Goal: Task Accomplishment & Management: Manage account settings

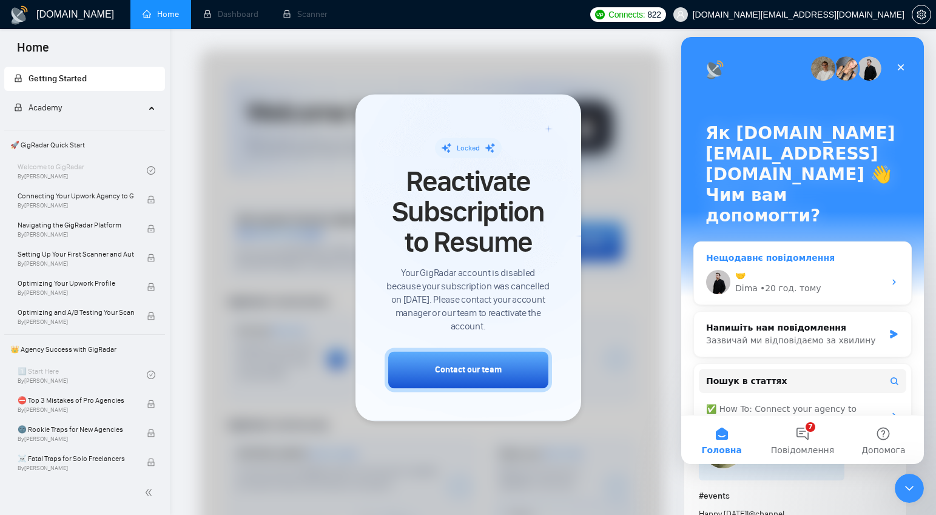
click at [777, 282] on div "• 20 год. тому" at bounding box center [790, 288] width 61 height 13
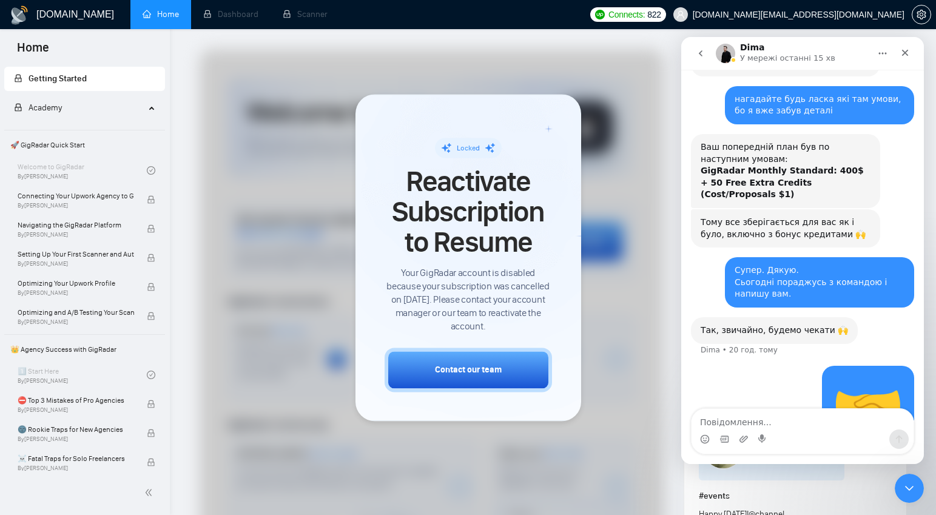
scroll to position [640, 0]
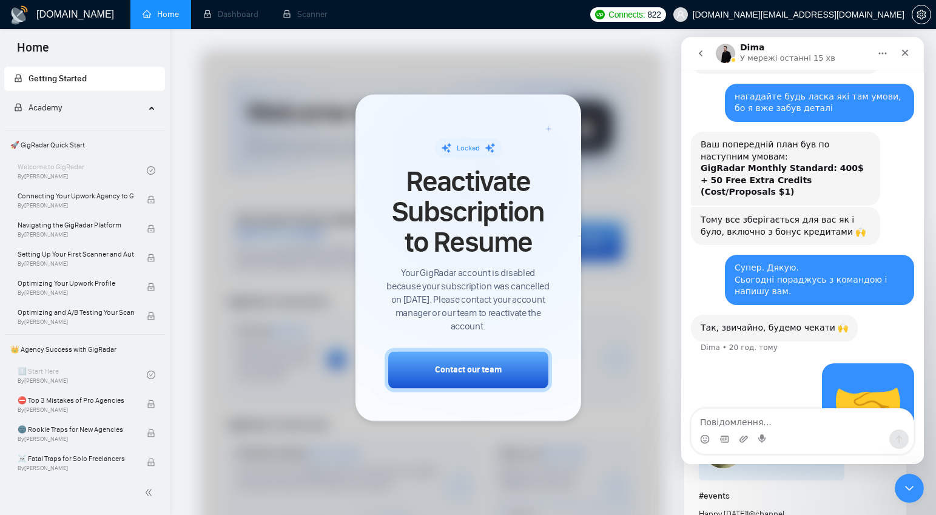
click at [766, 426] on textarea "Повідомлення..." at bounding box center [803, 419] width 222 height 21
type textarea "L"
type textarea "Добрий день"
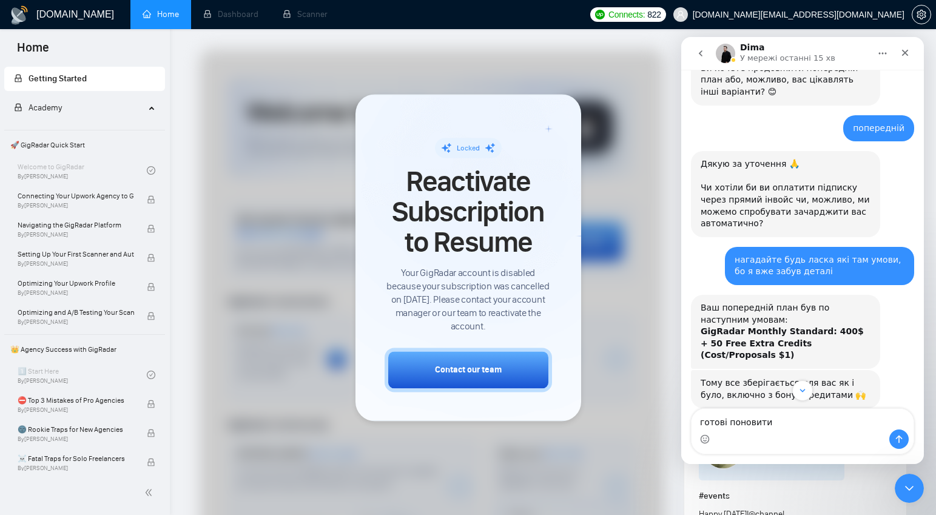
scroll to position [693, 0]
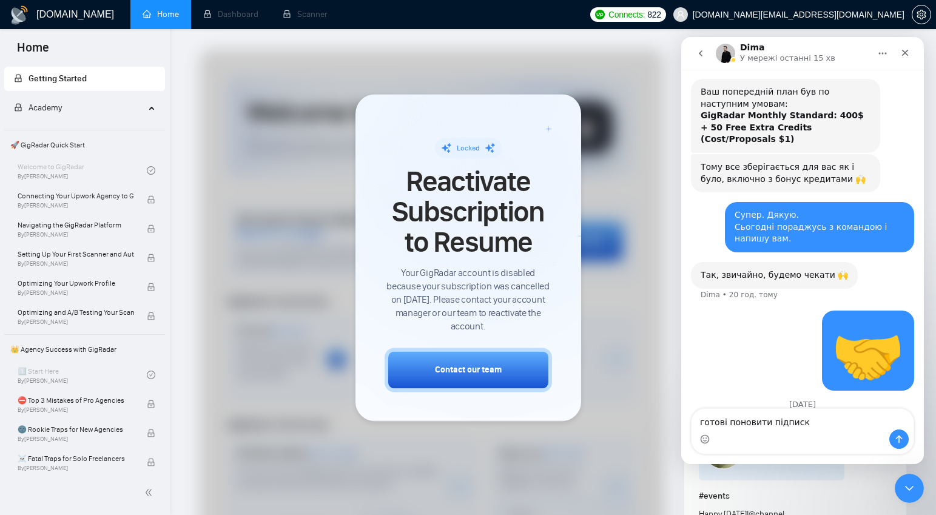
type textarea "готові поновити підписку"
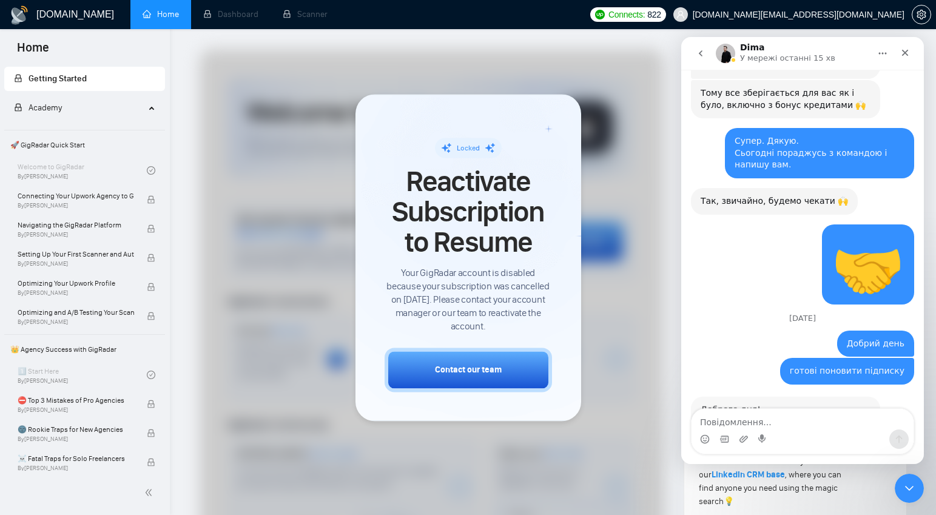
scroll to position [793, 0]
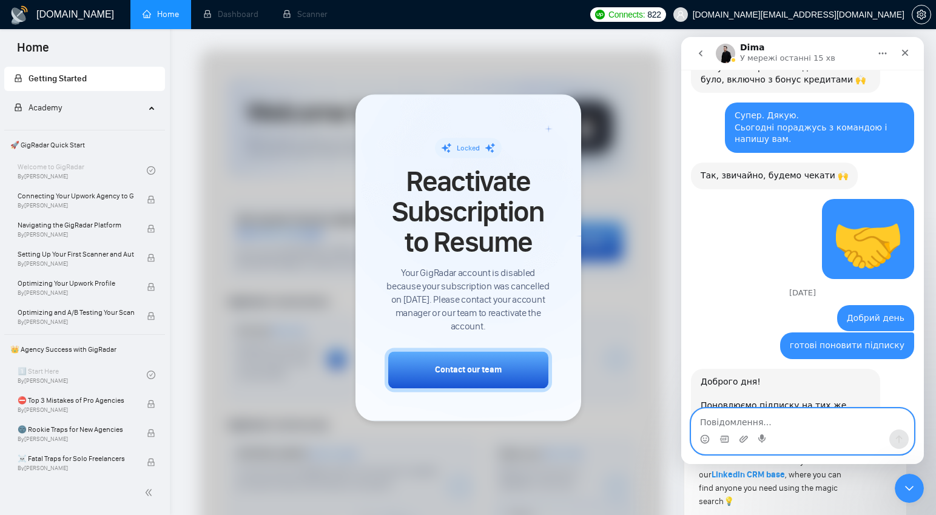
click at [774, 428] on textarea "Повідомлення..." at bounding box center [803, 419] width 222 height 21
type textarea "так"
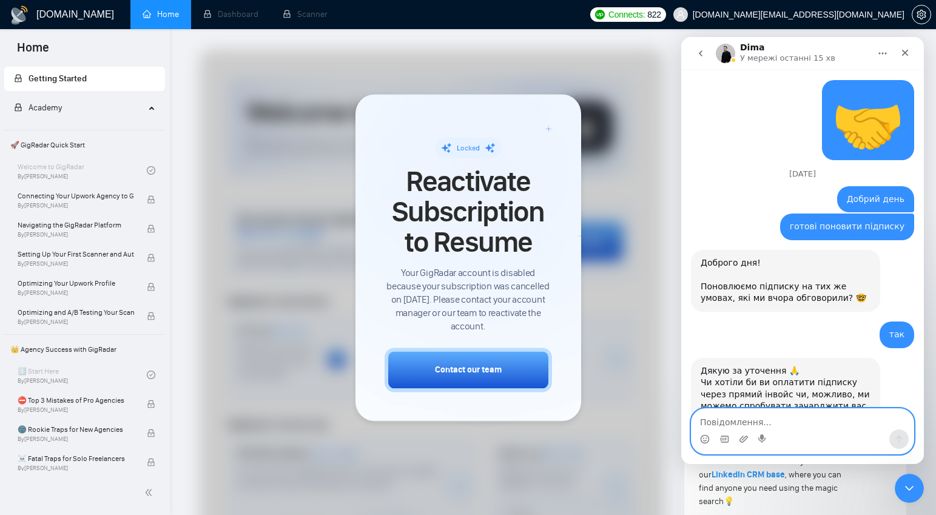
scroll to position [912, 0]
type textarea "я не памʼятаю яка кратка там привʼязана"
click at [774, 428] on textarea "я не памʼятаю яка кратка там привʼязана" at bounding box center [803, 419] width 222 height 21
click at [814, 424] on textarea "я не памʼятаю яка кратка там привʼязана" at bounding box center [803, 419] width 222 height 21
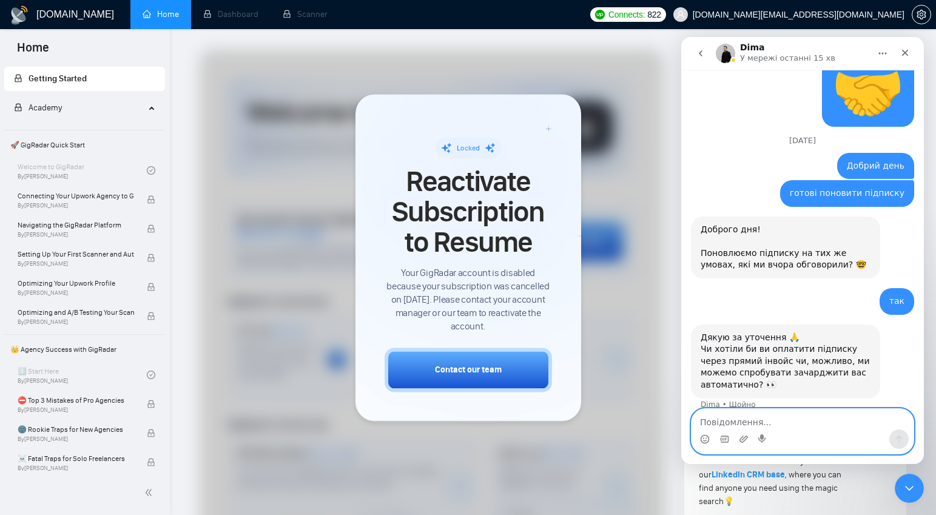
scroll to position [949, 0]
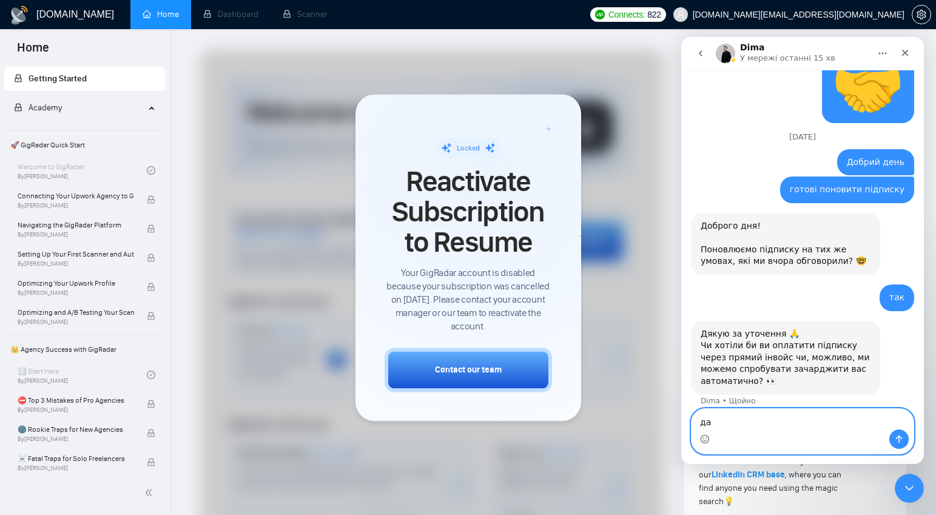
type textarea "д"
type textarea "давайте інвойс сплачу карткой яка зараз працює"
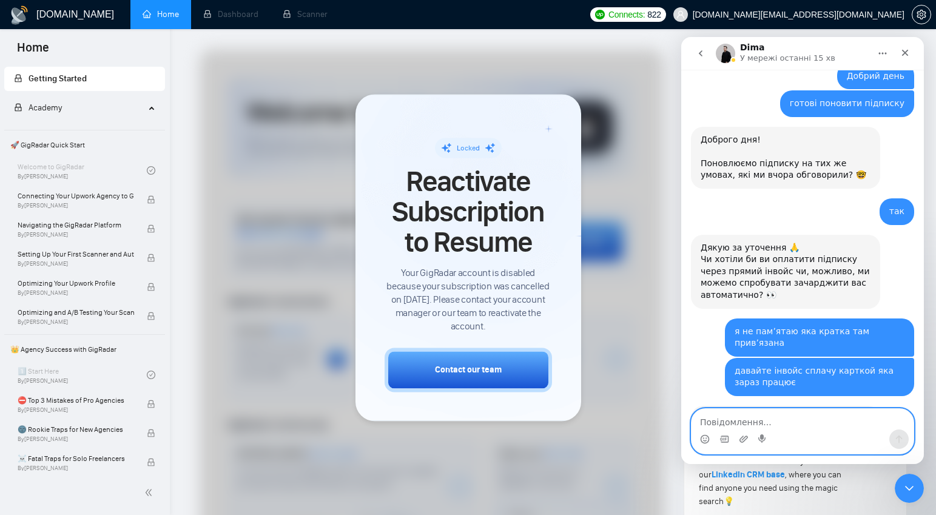
scroll to position [1060, 0]
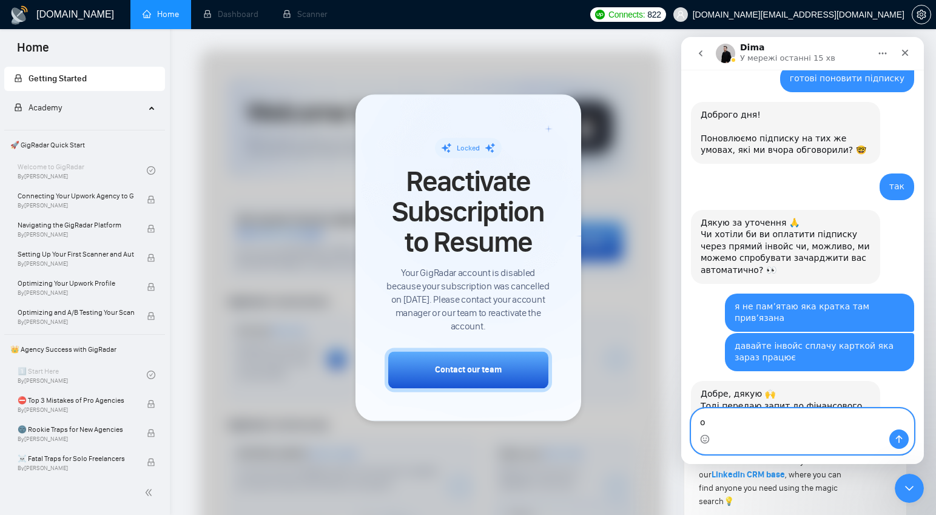
type textarea "ок"
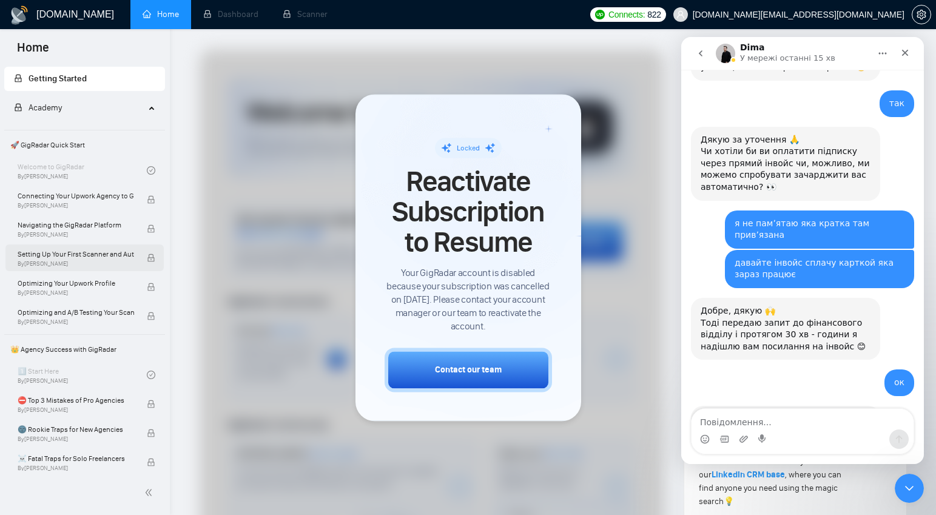
scroll to position [1251, 0]
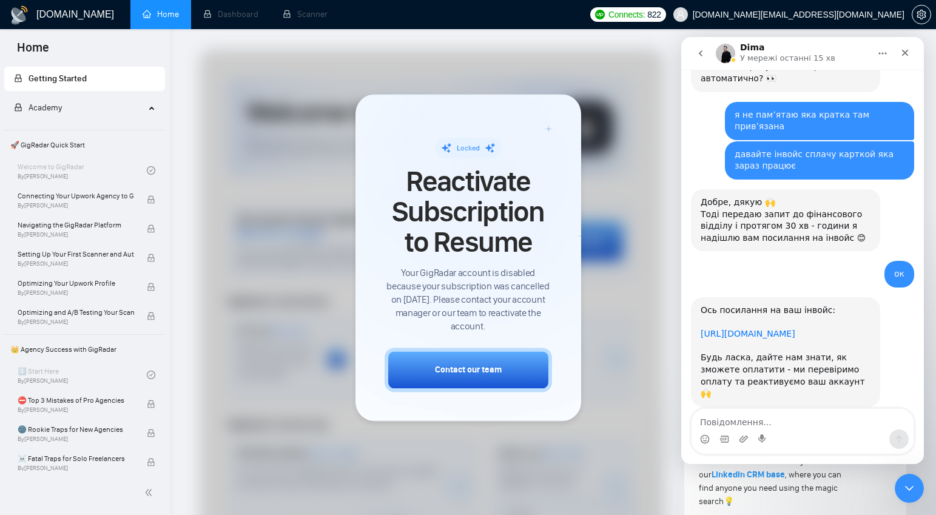
click at [741, 329] on link "[URL][DOMAIN_NAME]" at bounding box center [748, 334] width 95 height 10
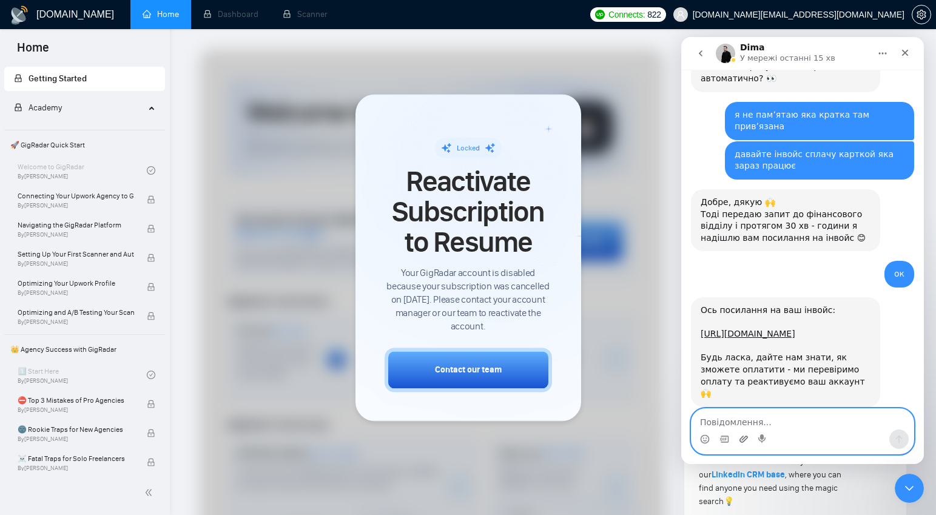
click at [742, 439] on icon "Завантажити вкладений файл" at bounding box center [744, 440] width 10 height 10
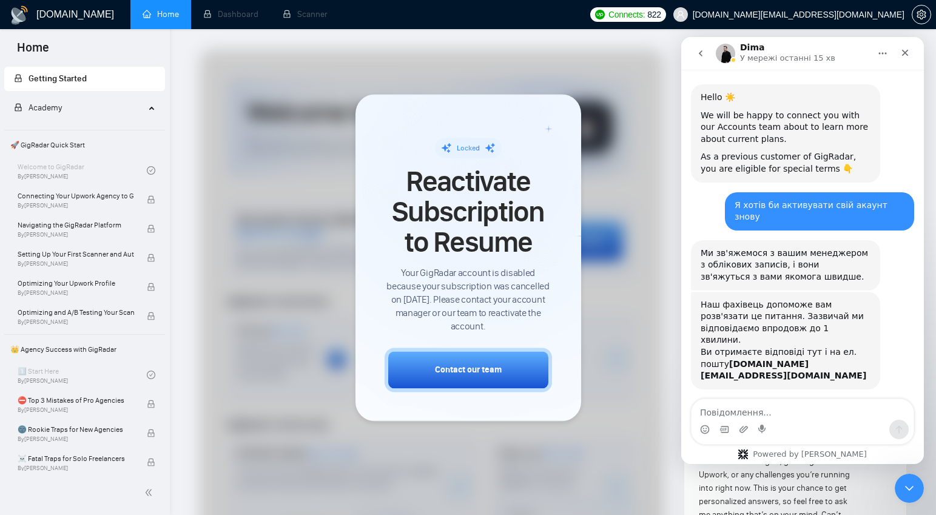
scroll to position [1299, 0]
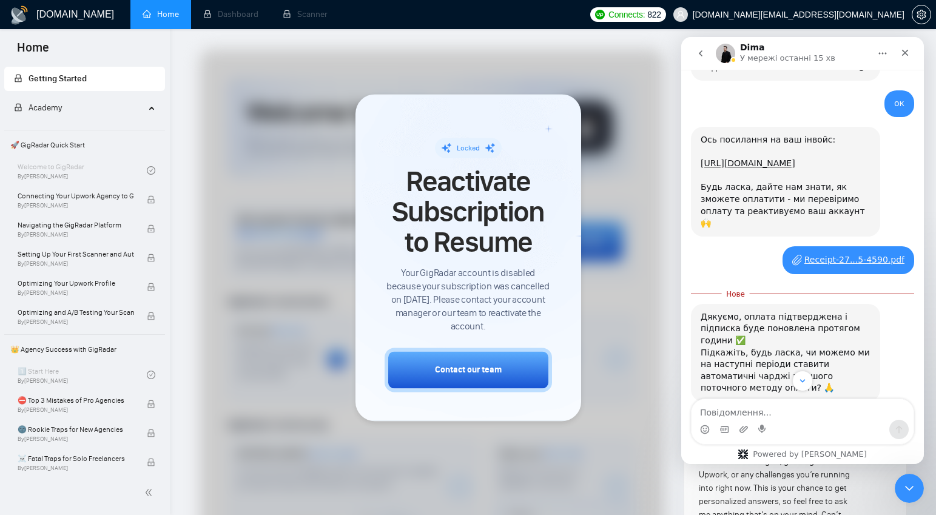
scroll to position [1426, 0]
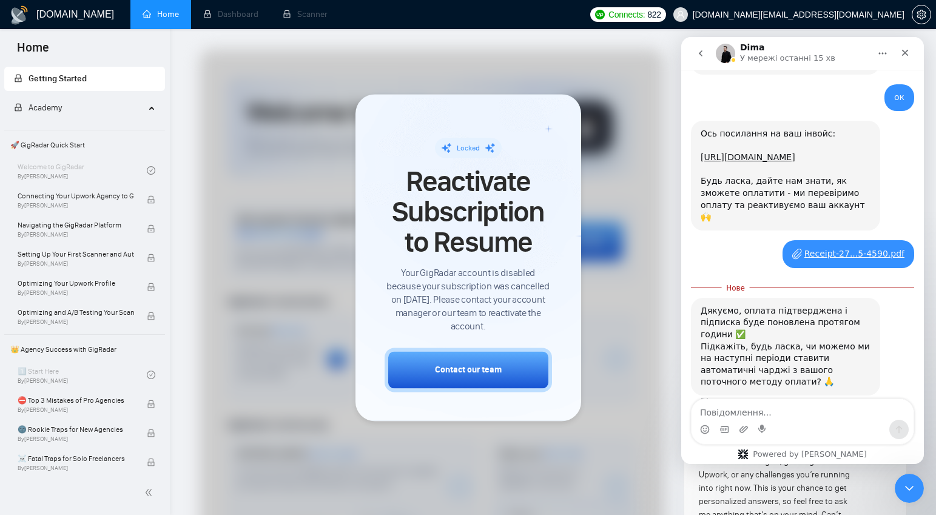
click at [775, 418] on textarea "Повідомлення..." at bounding box center [803, 409] width 222 height 21
type textarea "n"
type textarea "так можна"
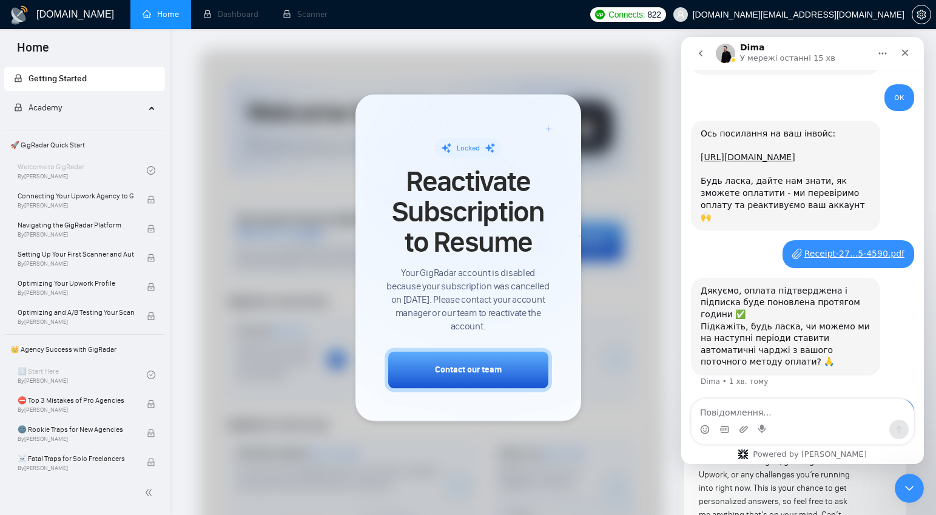
scroll to position [1442, 0]
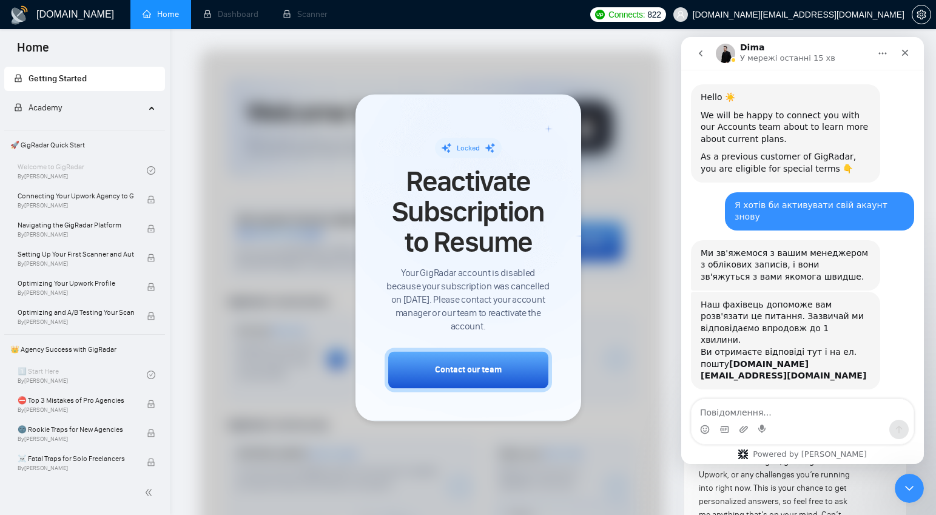
scroll to position [1442, 0]
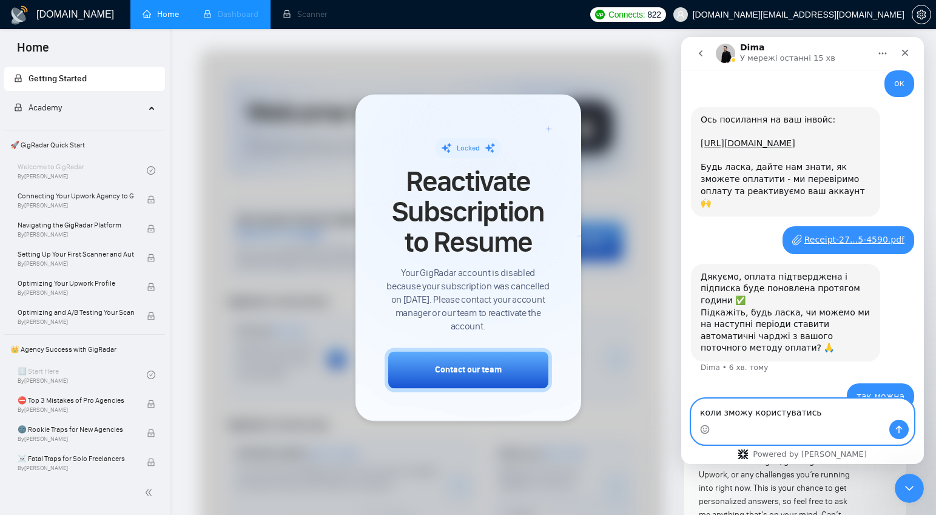
type textarea "коли зможу користуватись?"
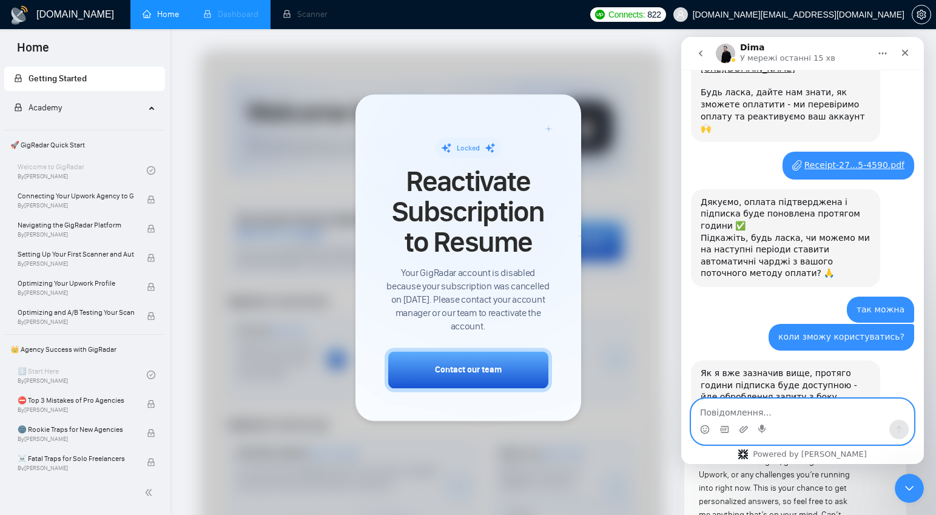
scroll to position [1541, 0]
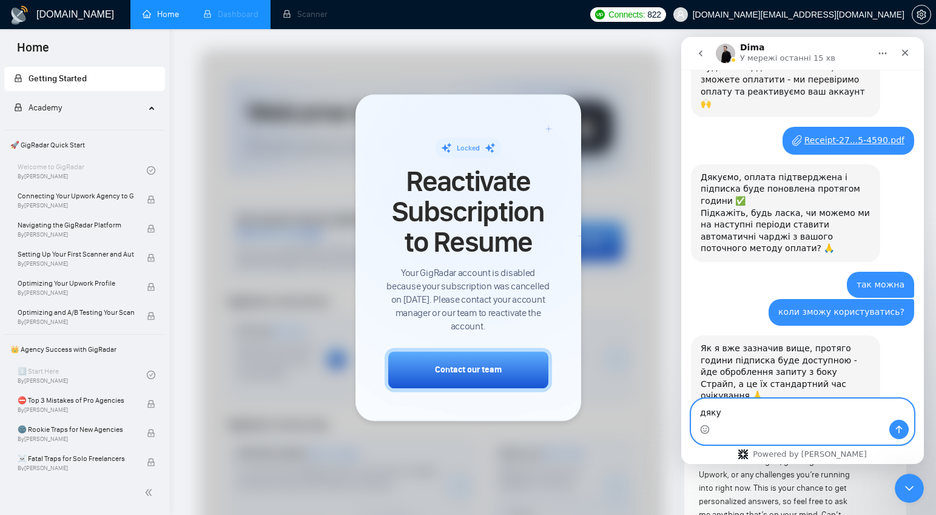
type textarea "дякую"
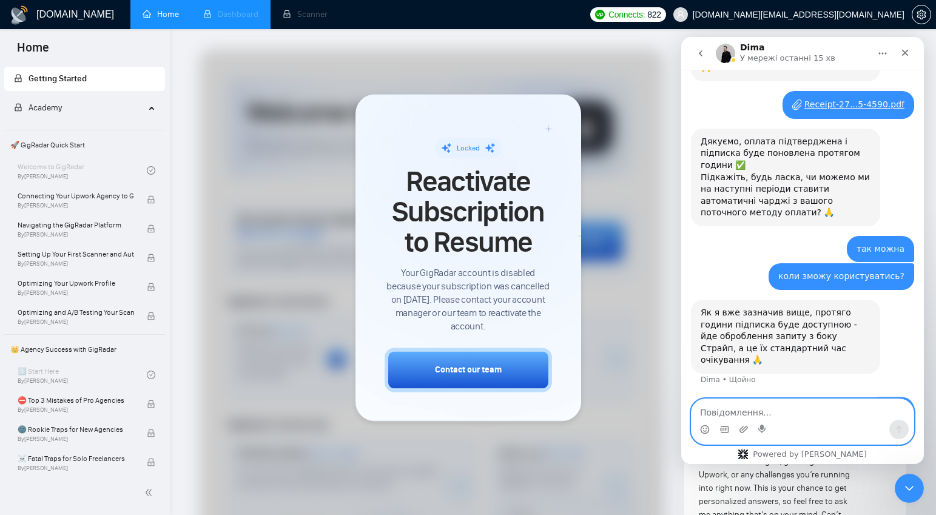
scroll to position [1578, 0]
type textarea "не дочитав"
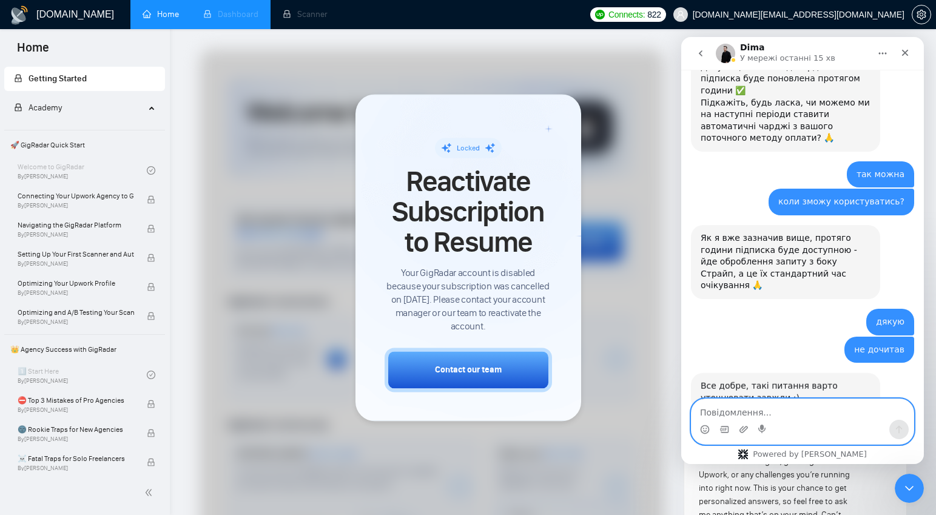
scroll to position [1654, 0]
